Goal: Task Accomplishment & Management: Use online tool/utility

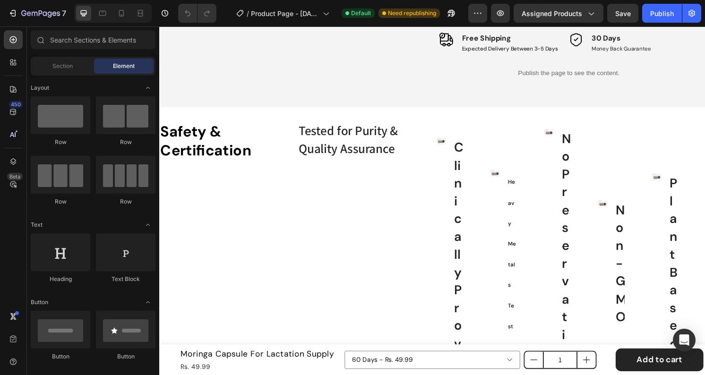
scroll to position [778, 0]
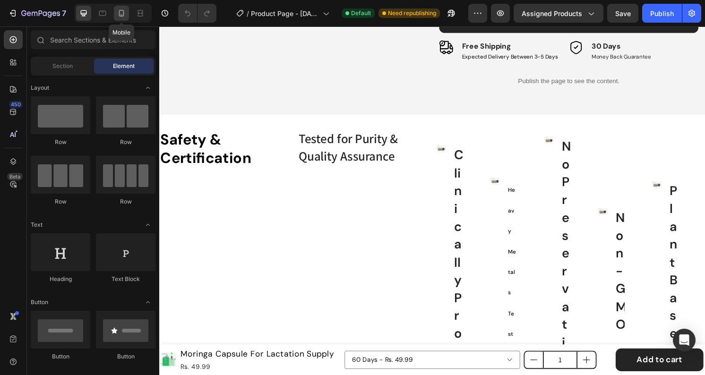
click at [124, 14] on icon at bounding box center [121, 13] width 9 height 9
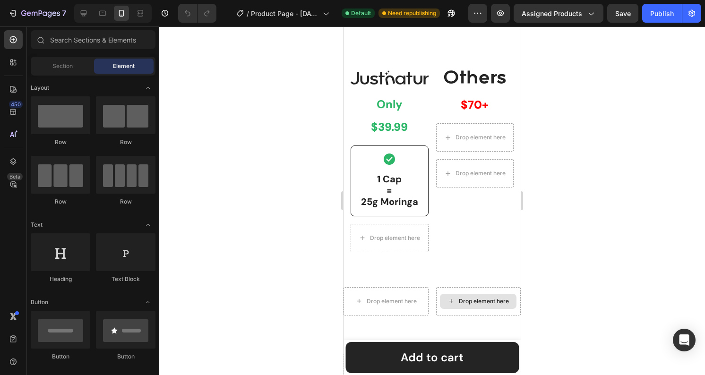
scroll to position [1050, 0]
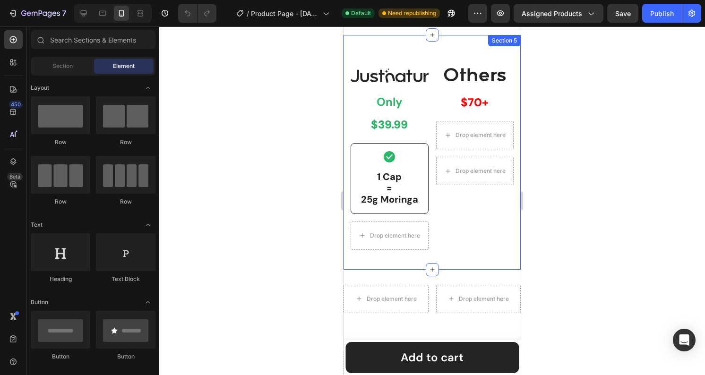
click at [408, 53] on div "Image Only Text Block $39.99 Text Block Row Icon 1 Cap = 25g Moringa Text Block…" at bounding box center [432, 152] width 177 height 235
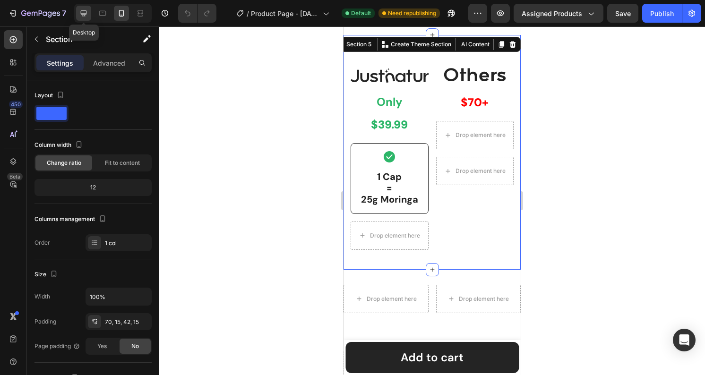
click at [82, 12] on icon at bounding box center [83, 13] width 9 height 9
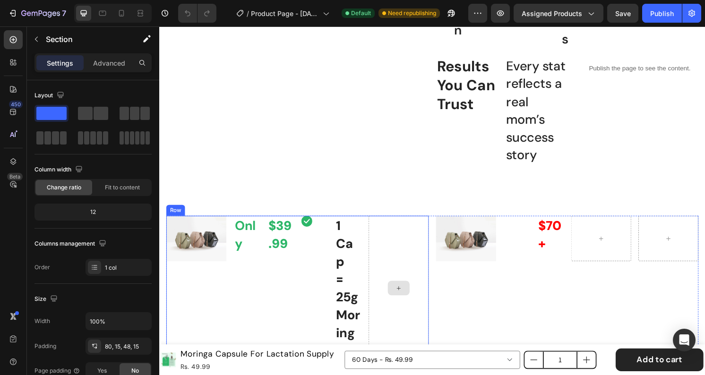
scroll to position [1135, 0]
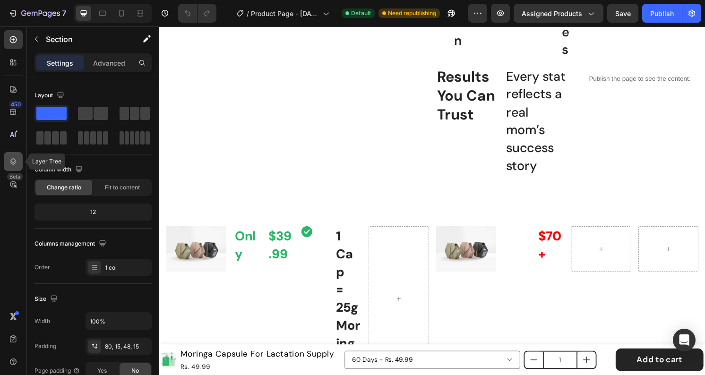
click at [12, 162] on icon at bounding box center [13, 161] width 6 height 7
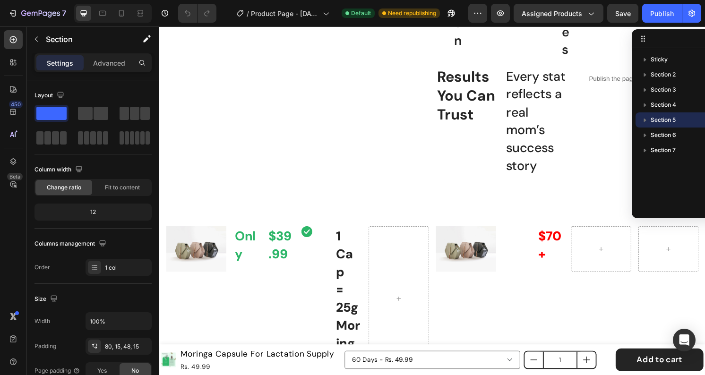
click at [662, 118] on span "Section 5" at bounding box center [663, 119] width 25 height 9
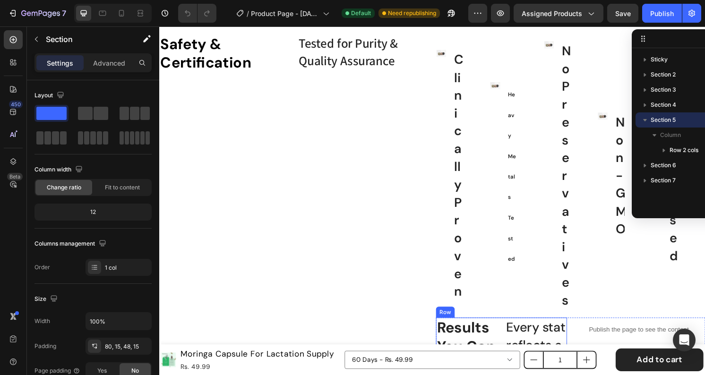
scroll to position [843, 0]
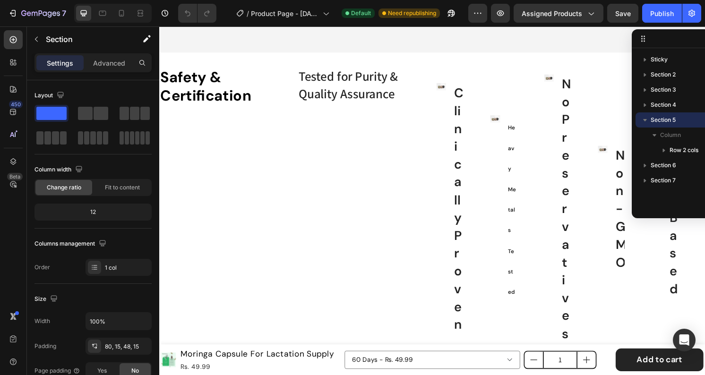
click at [670, 117] on span "Section 5" at bounding box center [663, 119] width 25 height 9
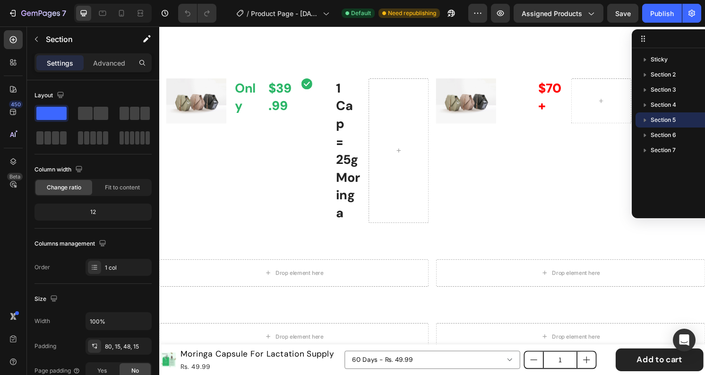
scroll to position [1294, 0]
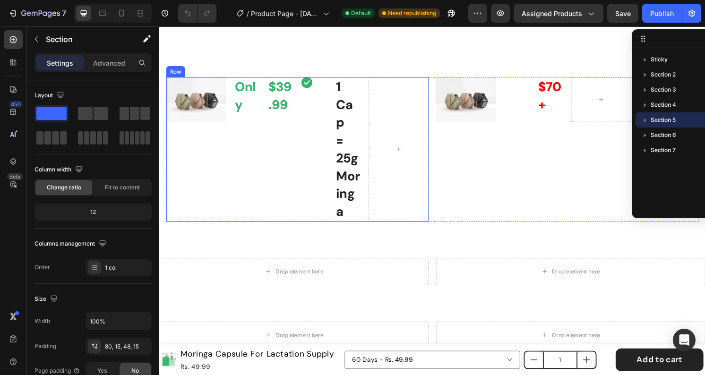
click at [231, 153] on div "Image Only Text Block $39.99 Text Block Row Icon 1 Cap = 25g Moringa Text Block…" at bounding box center [302, 154] width 273 height 150
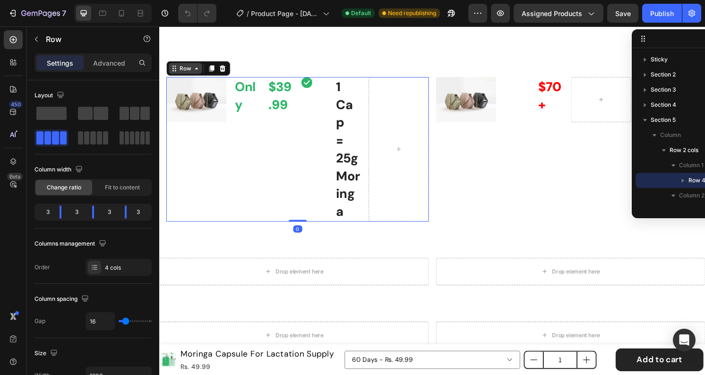
click at [188, 74] on div "Row" at bounding box center [186, 70] width 16 height 9
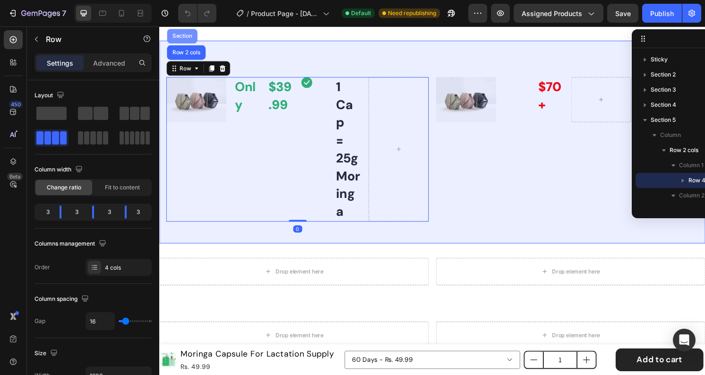
click at [191, 39] on div "Section" at bounding box center [183, 37] width 24 height 6
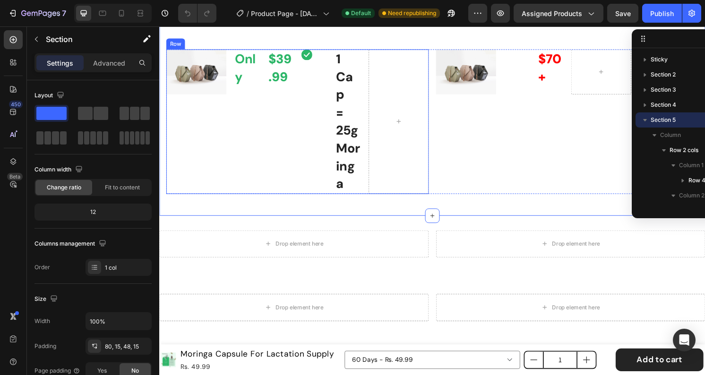
scroll to position [1322, 0]
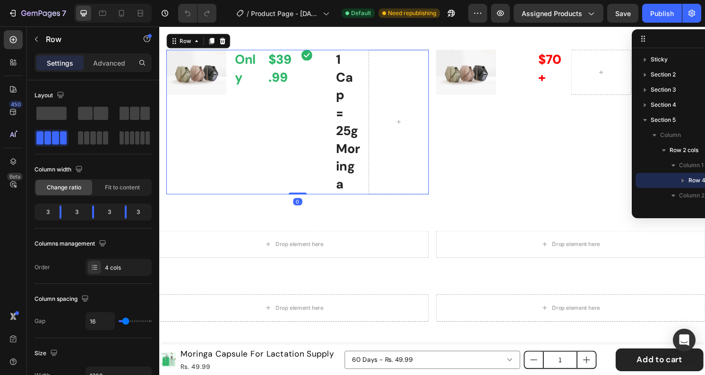
click at [290, 170] on div "Only Text Block $39.99 Text Block Row" at bounding box center [267, 126] width 62 height 150
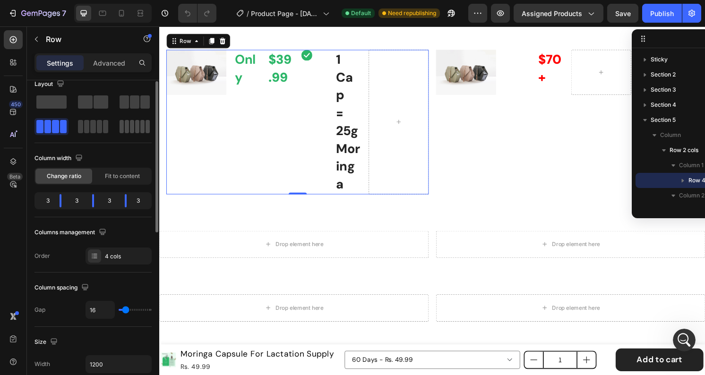
scroll to position [15, 0]
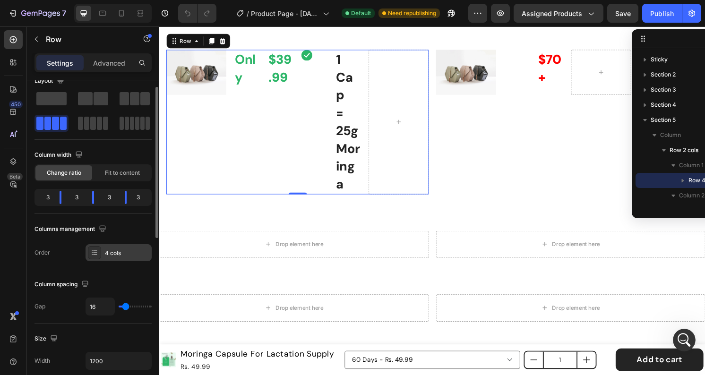
click at [112, 251] on div "4 cols" at bounding box center [127, 253] width 44 height 9
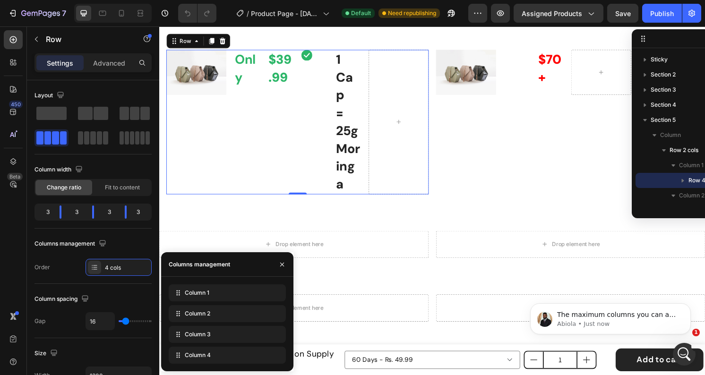
scroll to position [0, 0]
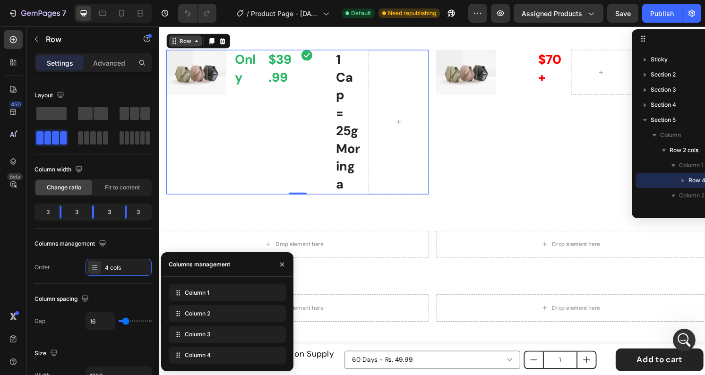
click at [183, 46] on div "Row" at bounding box center [186, 41] width 16 height 9
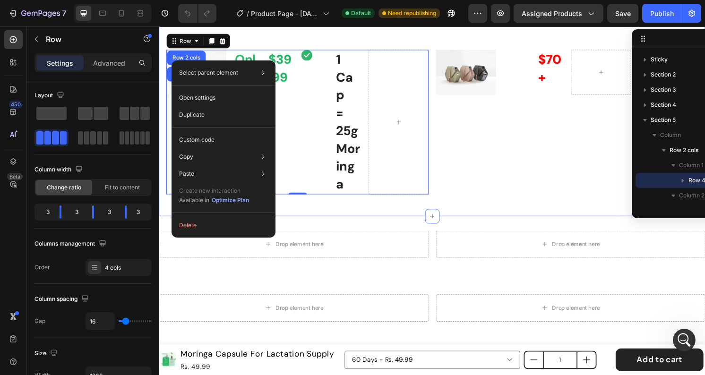
click at [439, 56] on div "Image Only Text Block $39.99 Text Block Row Icon 1 Cap = 25g Moringa Text Block…" at bounding box center [442, 118] width 567 height 211
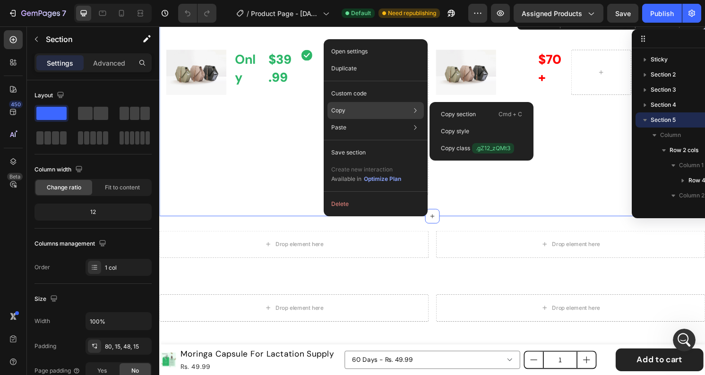
click at [369, 112] on div "Copy Copy section Cmd + C Copy style Copy class .gZ12_zQMt3" at bounding box center [376, 110] width 96 height 17
click at [462, 123] on div "Copy section Cmd + C" at bounding box center [481, 131] width 96 height 17
